Goal: Find specific page/section: Find specific page/section

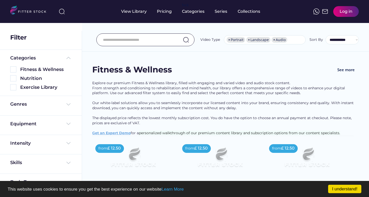
select select "**********"
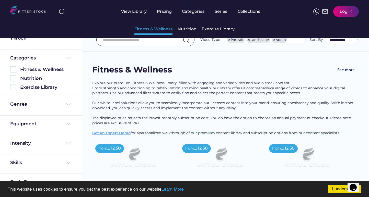
click at [164, 29] on div "Fitness & Wellness" at bounding box center [153, 29] width 38 height 6
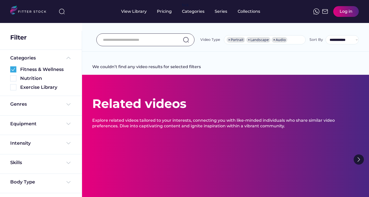
select select "**********"
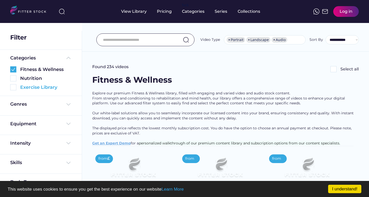
click at [13, 87] on img at bounding box center [13, 87] width 6 height 6
click at [14, 68] on img at bounding box center [13, 69] width 6 height 6
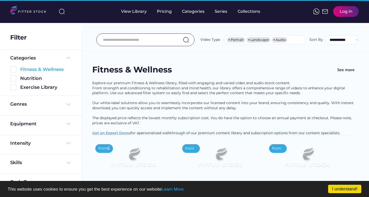
click at [15, 69] on img at bounding box center [13, 69] width 6 height 6
click at [14, 70] on img at bounding box center [13, 69] width 6 height 6
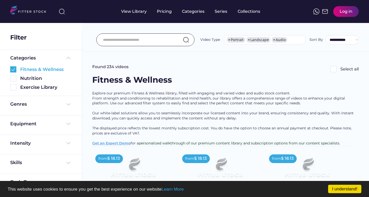
drag, startPoint x: 15, startPoint y: 86, endPoint x: 81, endPoint y: 107, distance: 69.6
click at [15, 86] on img at bounding box center [13, 87] width 6 height 6
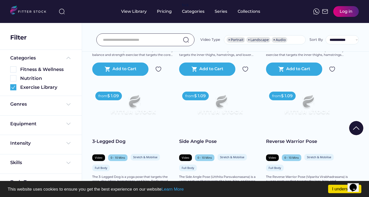
scroll to position [821, 0]
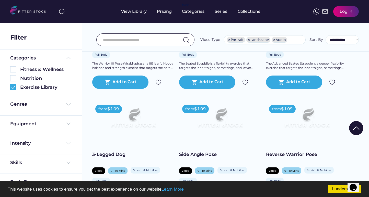
click at [186, 140] on div at bounding box center [185, 146] width 26 height 26
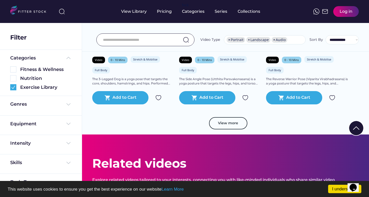
scroll to position [932, 0]
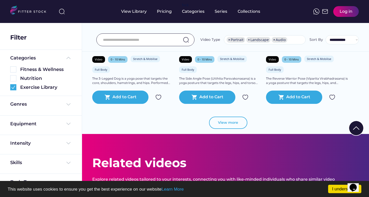
click at [225, 120] on button "View more" at bounding box center [228, 123] width 38 height 12
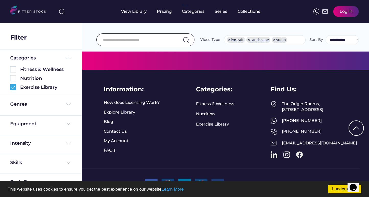
scroll to position [2105, 0]
click at [220, 122] on link "Exercise Library" at bounding box center [212, 125] width 33 height 6
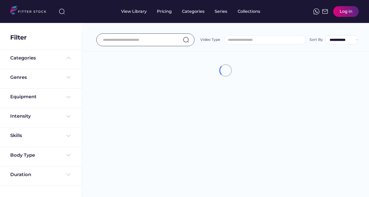
select select
select select "**********"
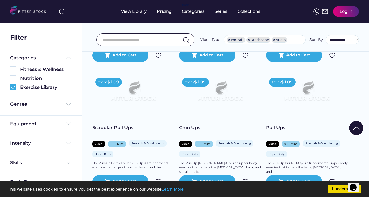
scroll to position [905, 0]
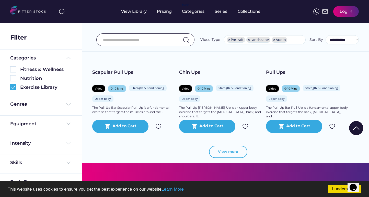
click at [237, 153] on button "View more" at bounding box center [228, 152] width 38 height 12
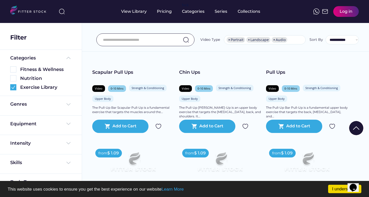
scroll to position [1076, 0]
